Goal: Check status: Check status

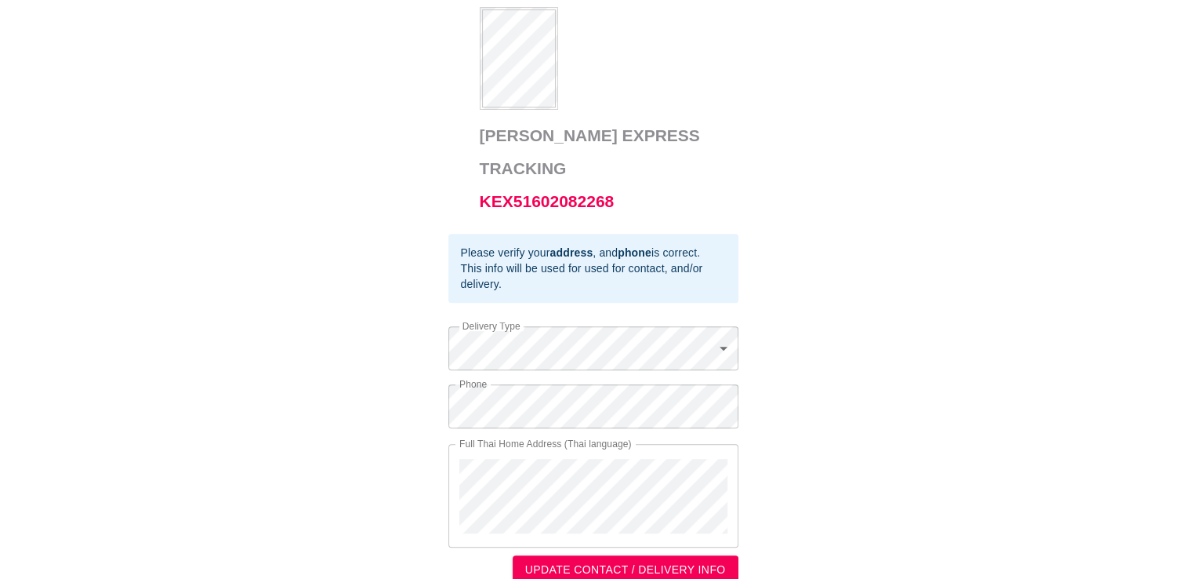
scroll to position [621, 0]
click at [524, 482] on div "Full Thai Home Address (Thai language)" at bounding box center [594, 495] width 290 height 104
click at [455, 476] on div "Full Thai Home Address (Thai language)" at bounding box center [594, 495] width 290 height 104
click at [529, 471] on div "Full Thai Home Address (Thai language)" at bounding box center [594, 495] width 290 height 104
drag, startPoint x: 452, startPoint y: 455, endPoint x: 427, endPoint y: 453, distance: 25.1
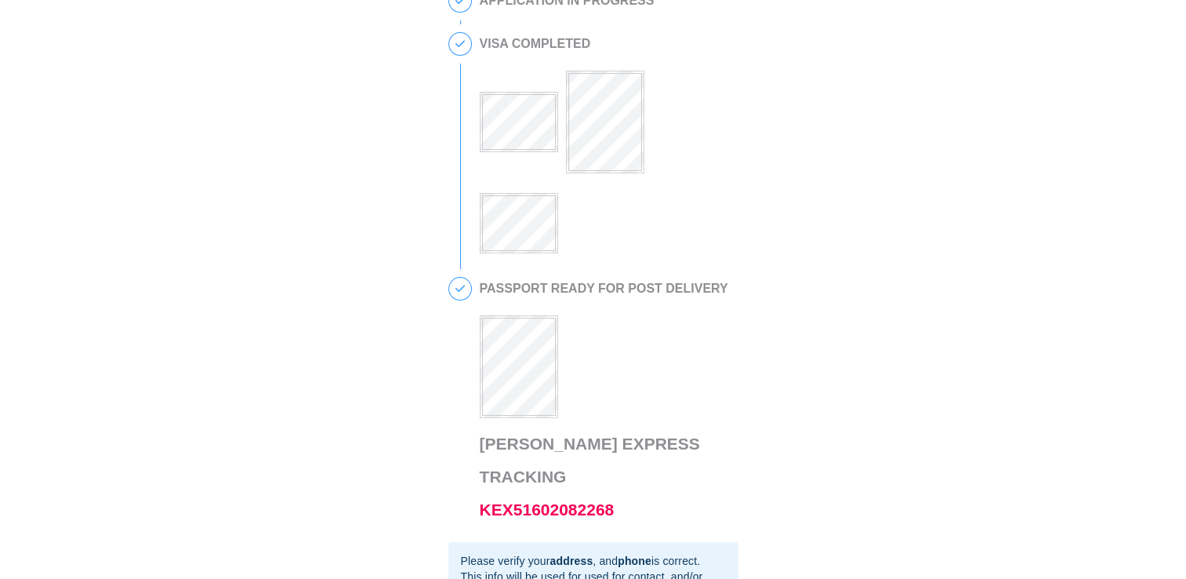
scroll to position [314, 0]
